Goal: Use online tool/utility

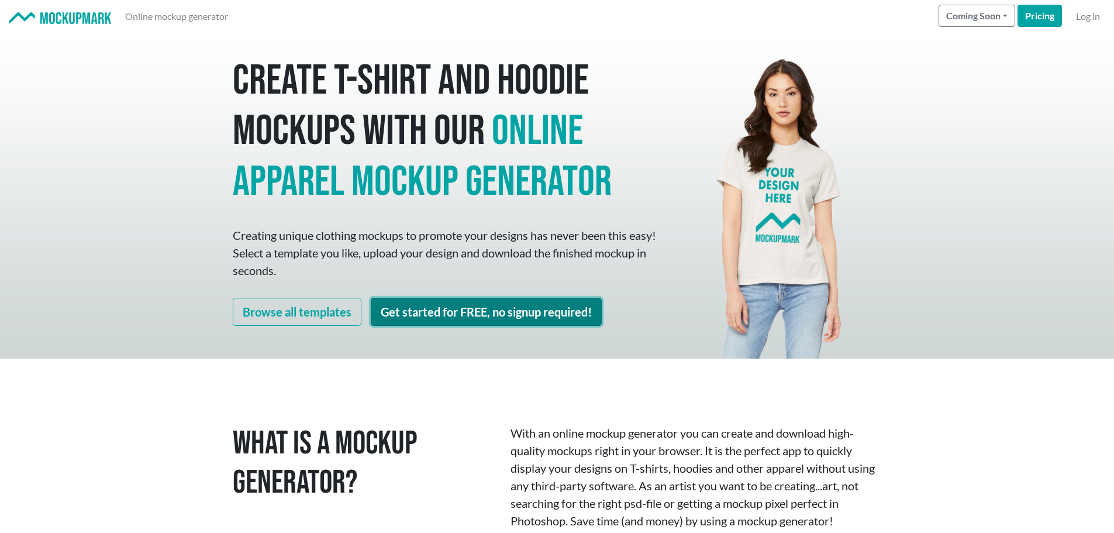
click at [513, 309] on link "Get started for FREE, no signup required!" at bounding box center [486, 312] width 231 height 28
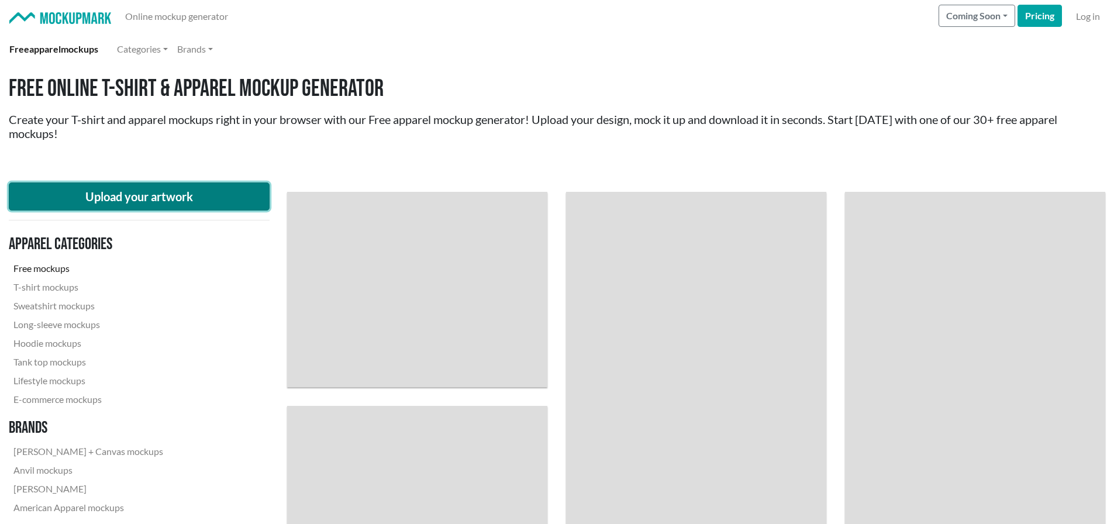
click at [206, 196] on button "Upload your artwork" at bounding box center [139, 196] width 261 height 28
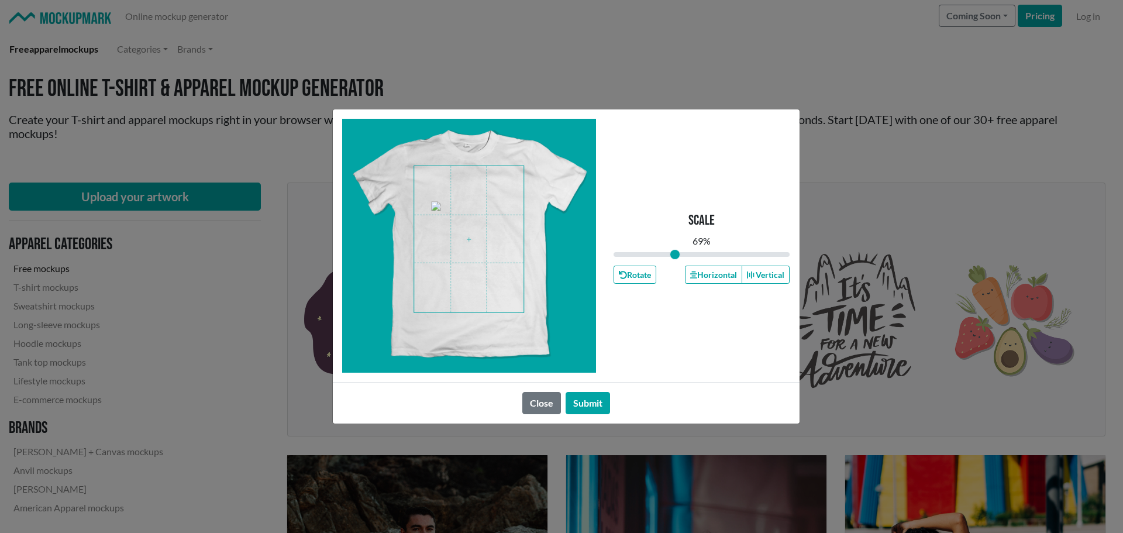
drag, startPoint x: 698, startPoint y: 254, endPoint x: 675, endPoint y: 254, distance: 23.4
type input "0.69"
click at [675, 254] on input "range" at bounding box center [701, 254] width 177 height 13
click at [474, 208] on span at bounding box center [468, 239] width 109 height 146
click at [696, 276] on button "Horizontal" at bounding box center [713, 274] width 57 height 18
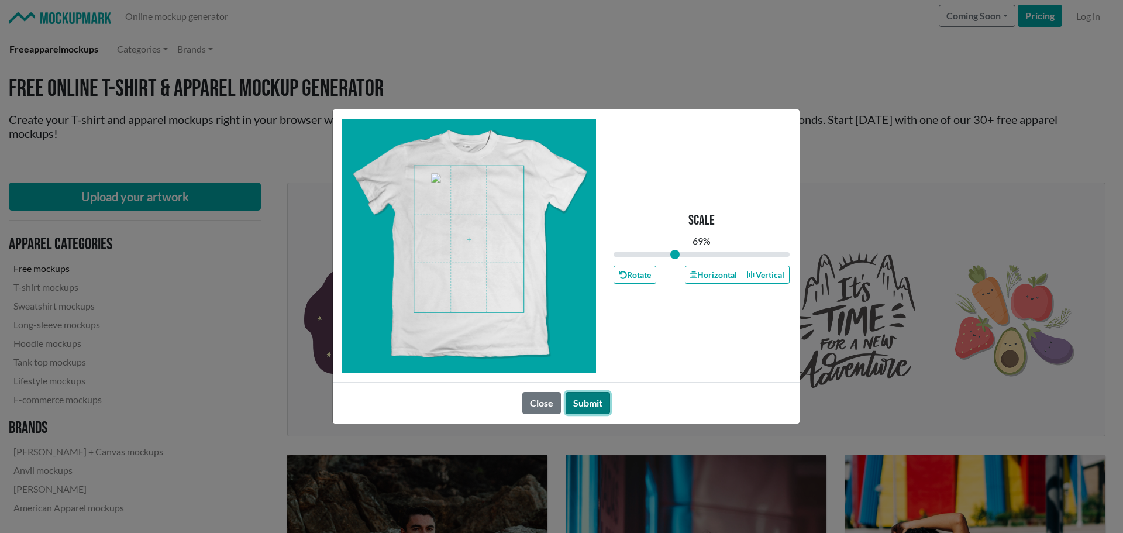
click at [585, 401] on button "Submit" at bounding box center [587, 403] width 44 height 22
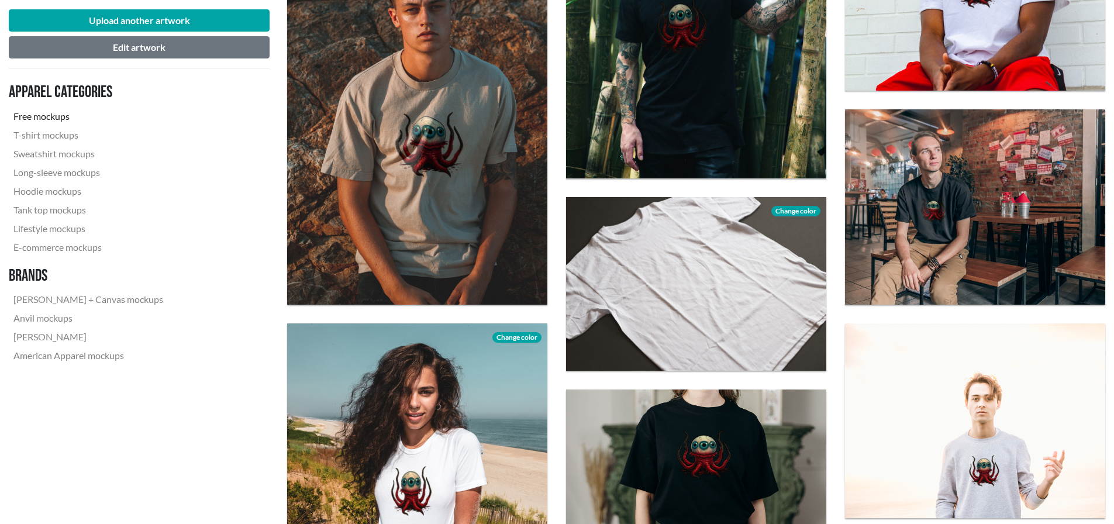
scroll to position [1345, 0]
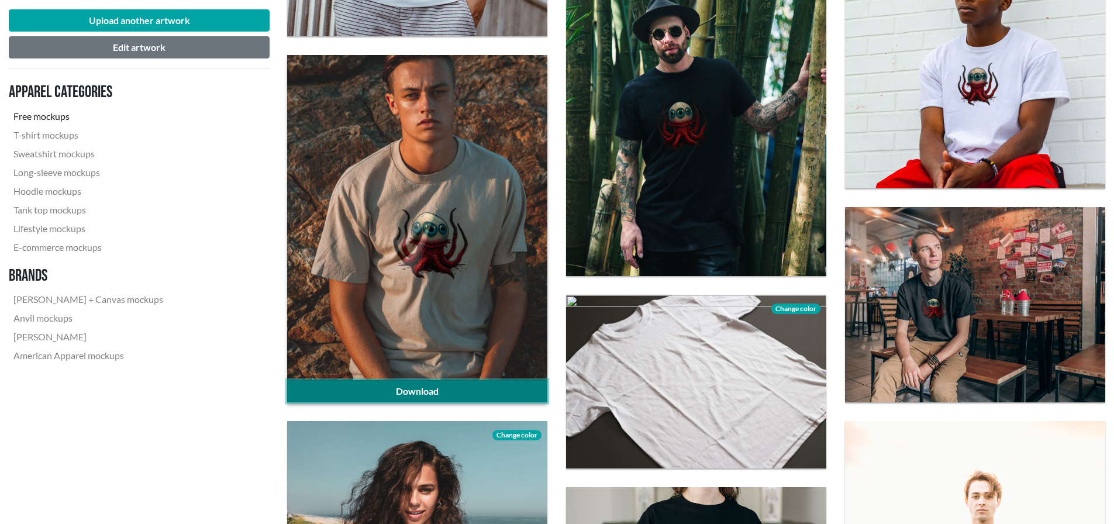
click at [425, 390] on link "Download" at bounding box center [417, 391] width 260 height 22
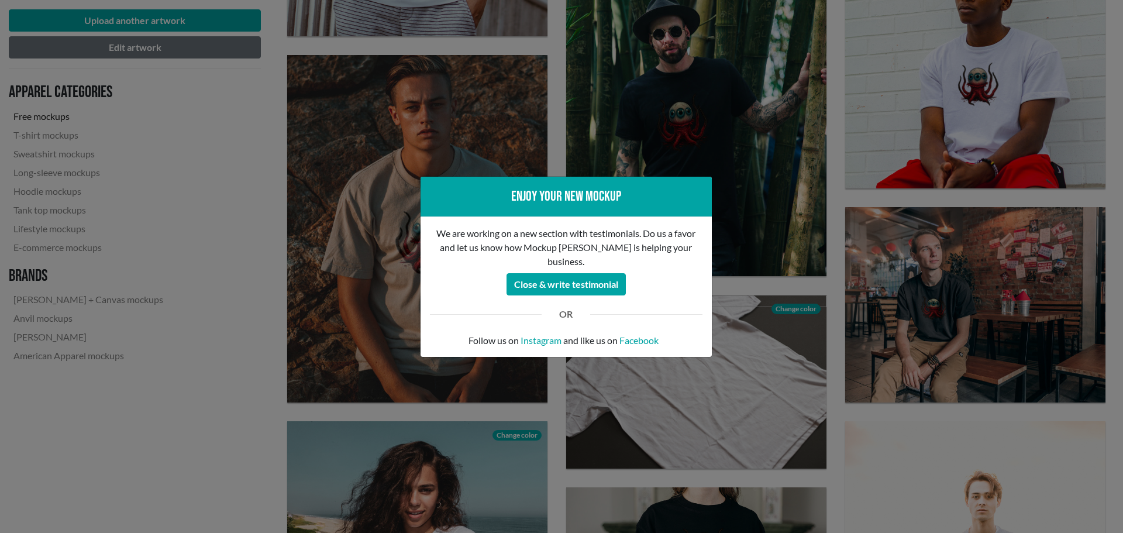
click at [251, 502] on div "Enjoy your new mockup We are working on a new section with testimonials. Do us …" at bounding box center [561, 266] width 1123 height 533
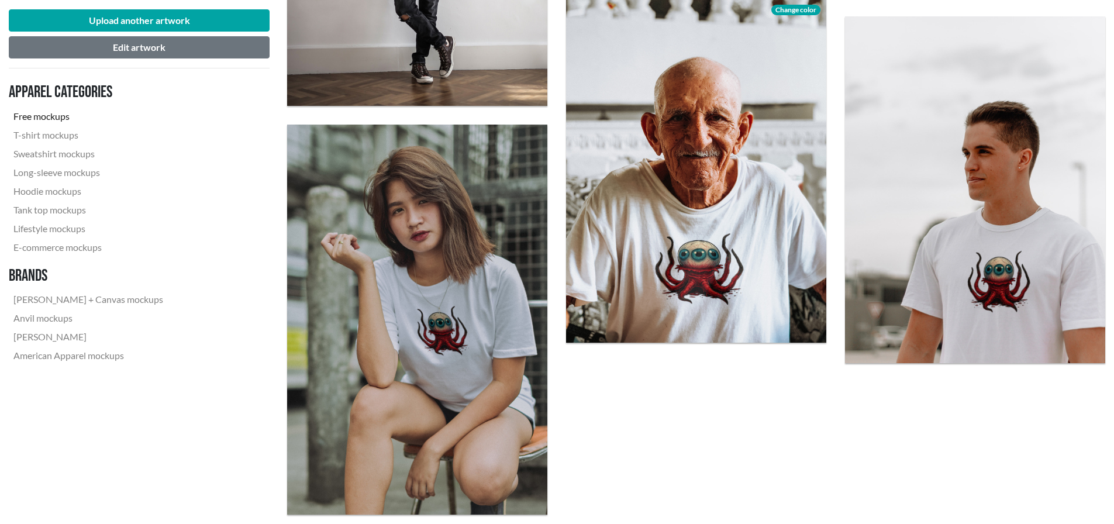
scroll to position [2865, 0]
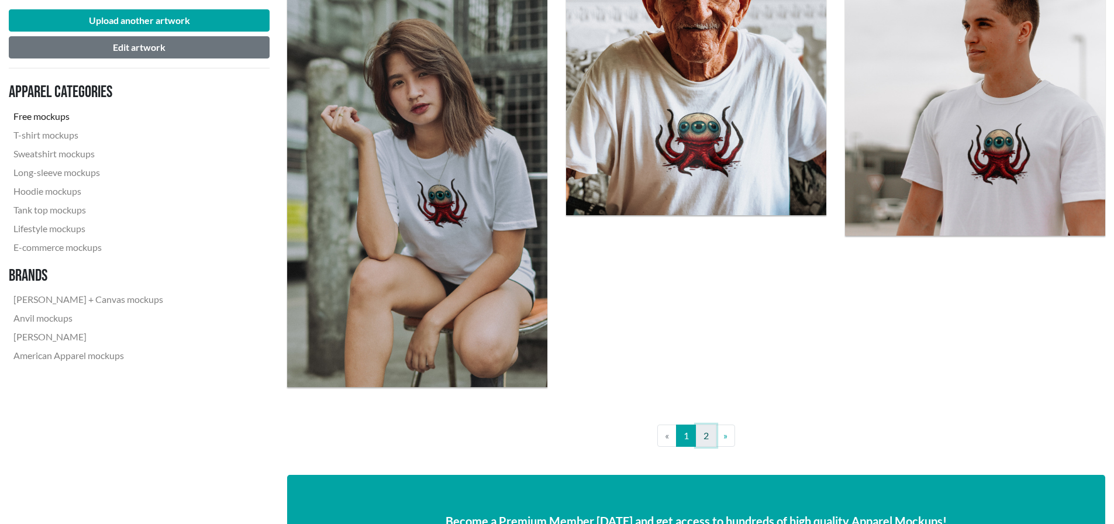
click at [705, 441] on link "2" at bounding box center [706, 436] width 20 height 22
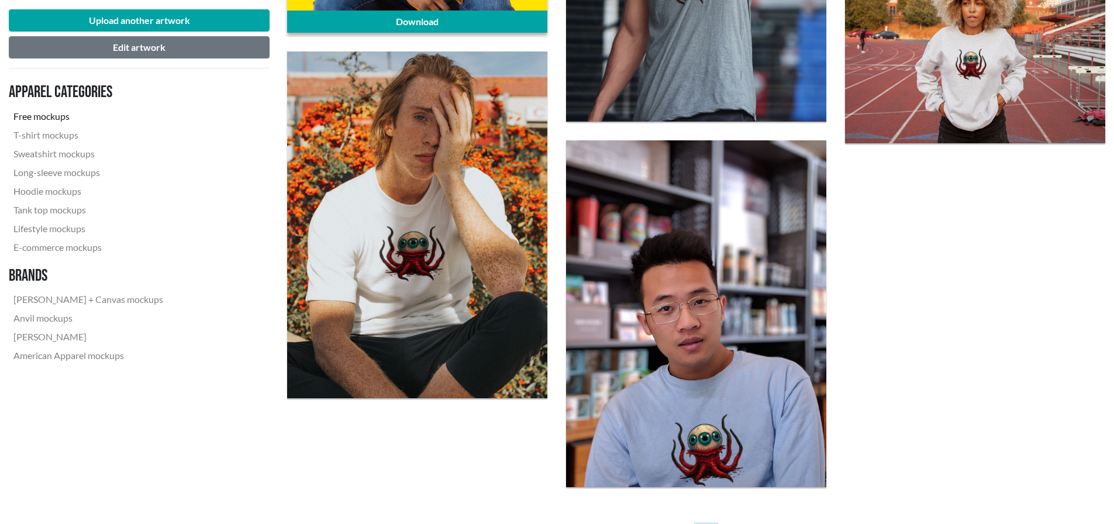
scroll to position [1169, 0]
